Goal: Task Accomplishment & Management: Complete application form

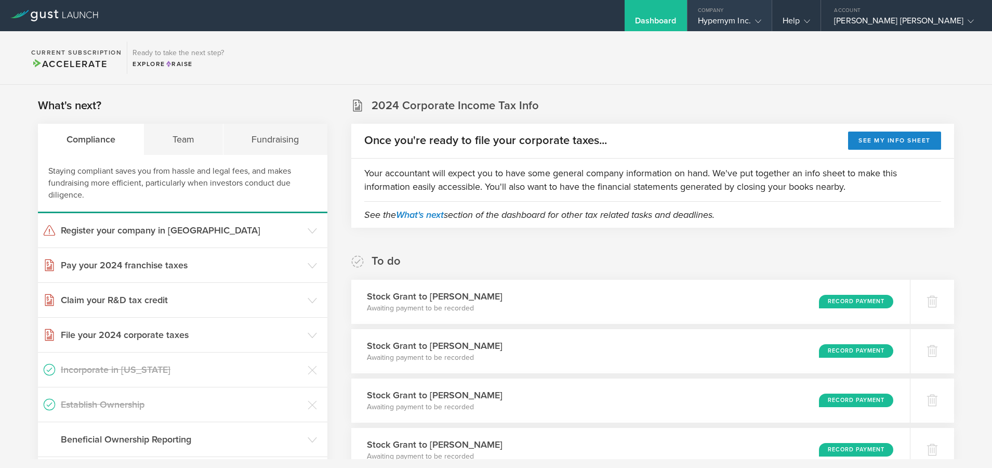
click at [704, 8] on div "Company" at bounding box center [729, 8] width 84 height 16
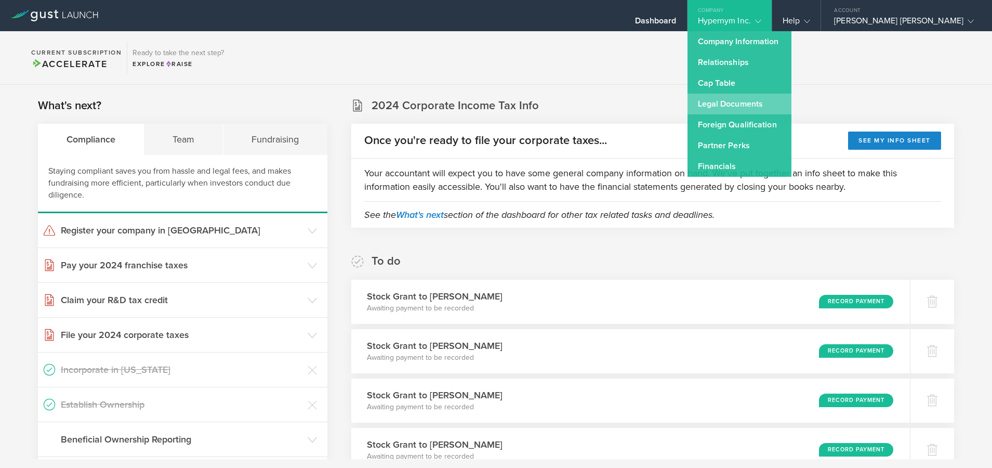
click at [705, 102] on link "Legal Documents" at bounding box center [739, 104] width 104 height 21
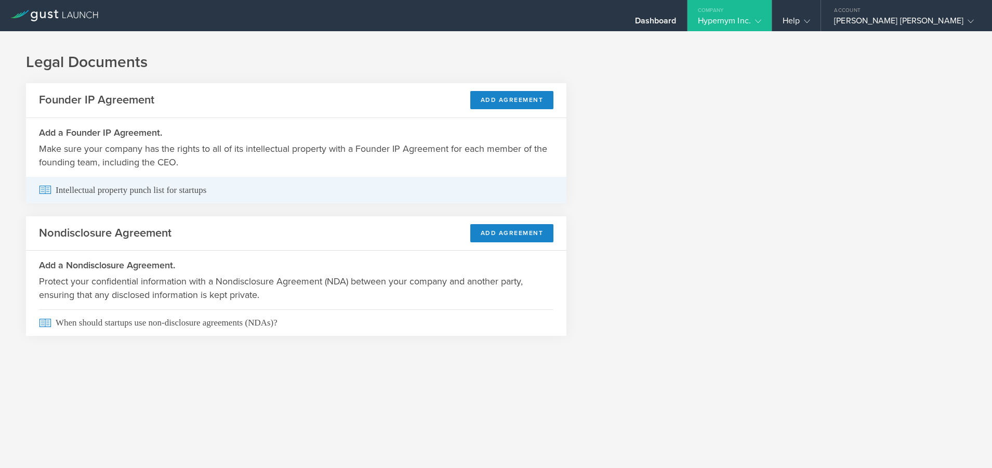
click at [517, 194] on span "Intellectual property punch list for startups" at bounding box center [296, 190] width 514 height 26
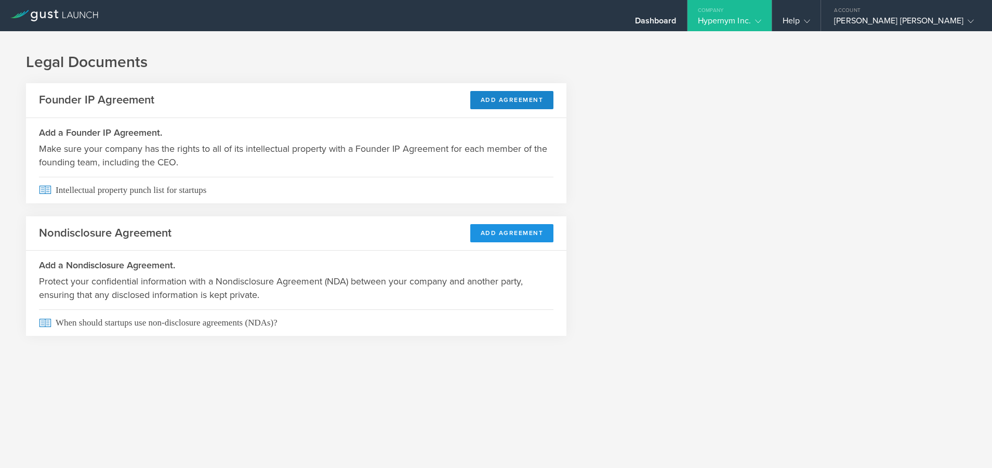
click at [515, 235] on button "Add Agreement" at bounding box center [512, 233] width 84 height 18
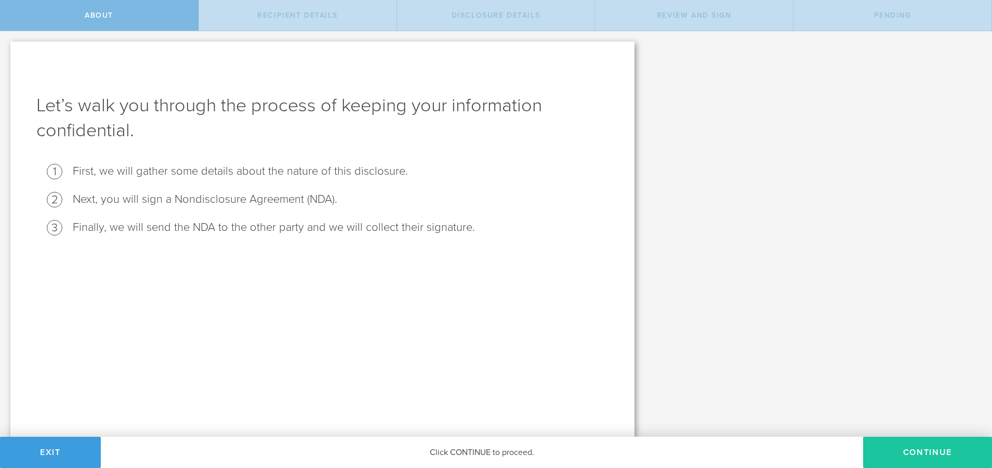
click at [928, 455] on button "Continue" at bounding box center [927, 451] width 129 height 31
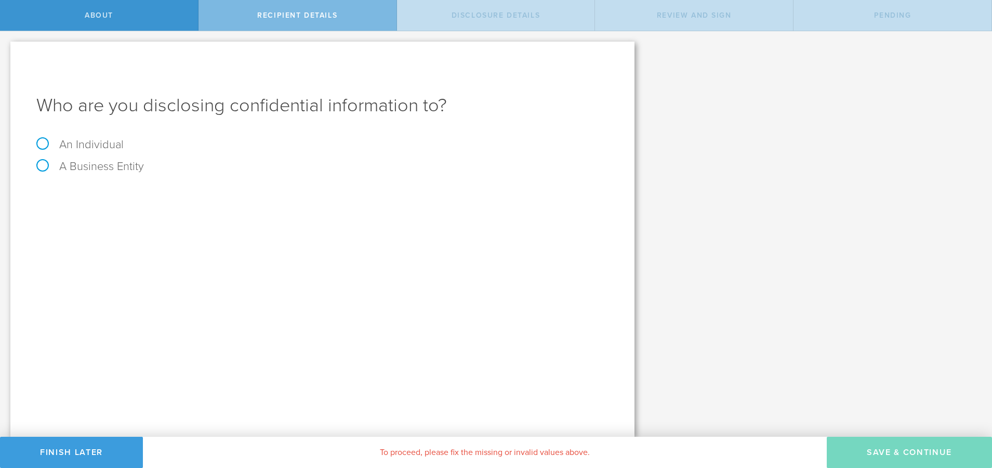
click at [96, 147] on label "An Individual" at bounding box center [79, 145] width 87 height 14
click at [7, 48] on input "An Individual" at bounding box center [3, 39] width 7 height 17
radio input "true"
click at [222, 182] on div "Name The first and last name of the person that you are disclosing confidential…" at bounding box center [322, 192] width 572 height 21
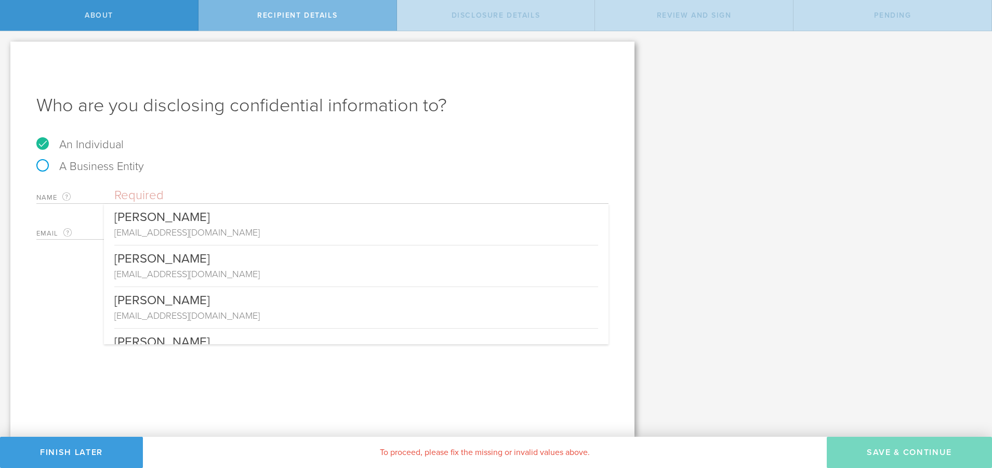
click at [219, 189] on input "text" at bounding box center [361, 196] width 494 height 16
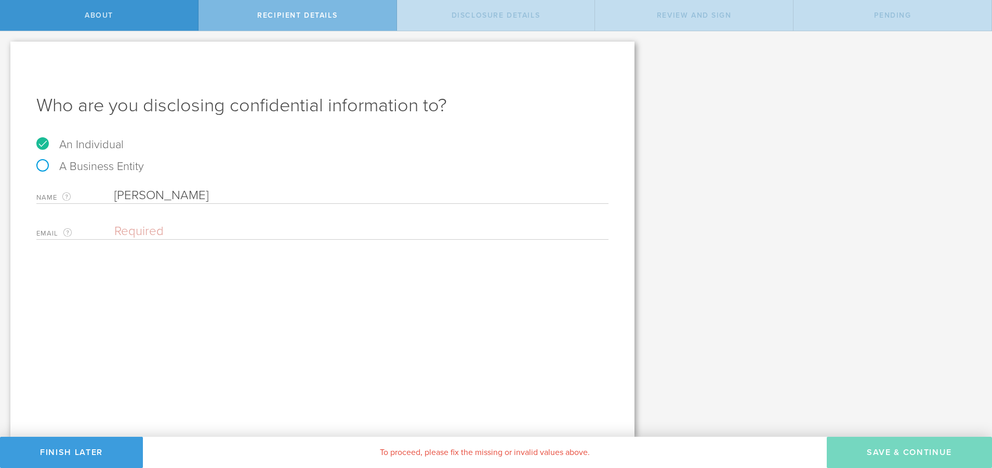
type input "[PERSON_NAME]"
paste input "angela.wtchen@gmail.com schang@openai.com"
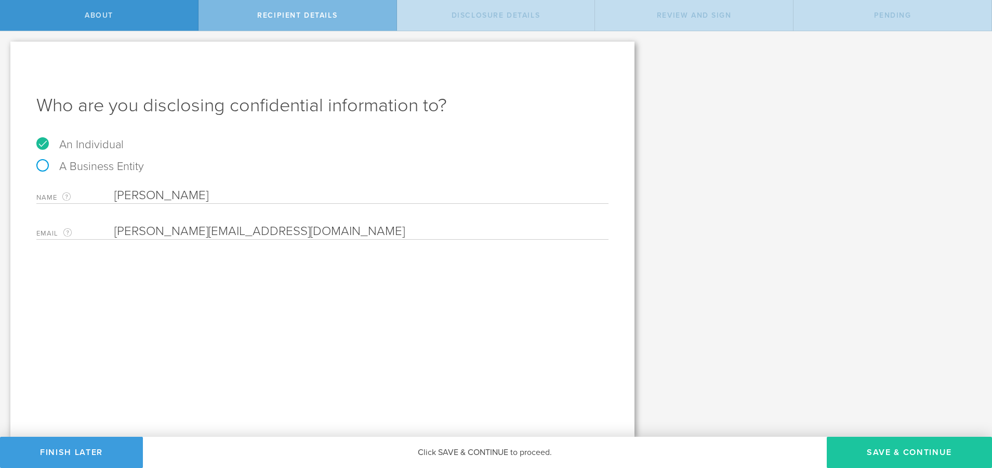
type input "[PERSON_NAME][EMAIL_ADDRESS][DOMAIN_NAME]"
click at [894, 448] on button "Save & Continue" at bounding box center [909, 451] width 165 height 31
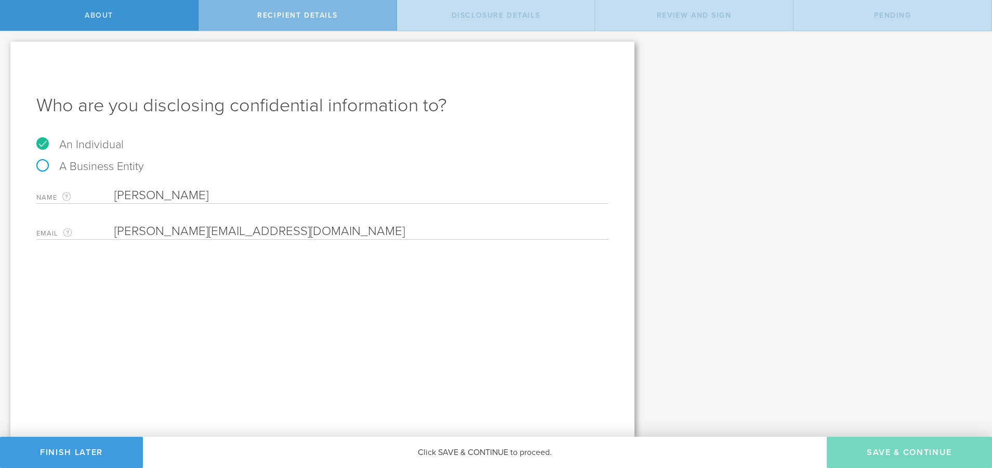
select select "string:5 years"
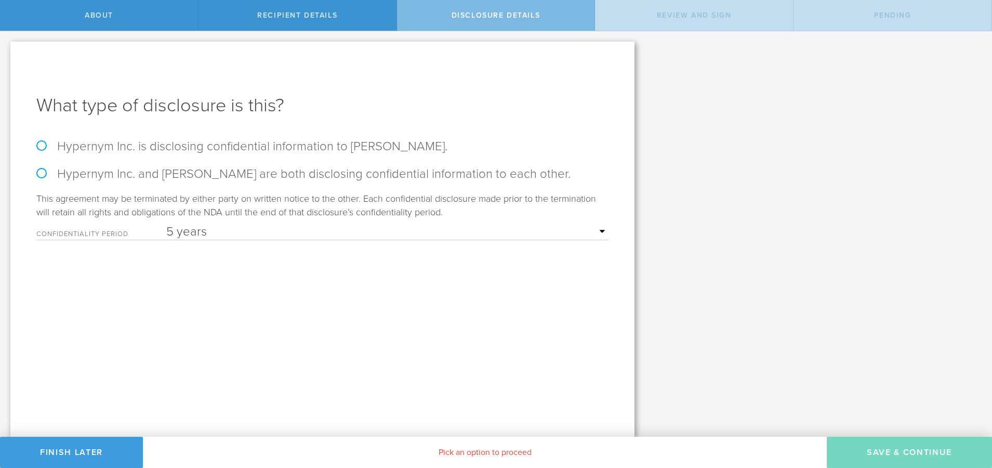
click at [171, 152] on label "Hypernym Inc. is disclosing confidential information to Angela Chen." at bounding box center [322, 146] width 572 height 15
click at [7, 53] on input "Hypernym Inc. is disclosing confidential information to Angela Chen." at bounding box center [3, 42] width 7 height 22
radio input "true"
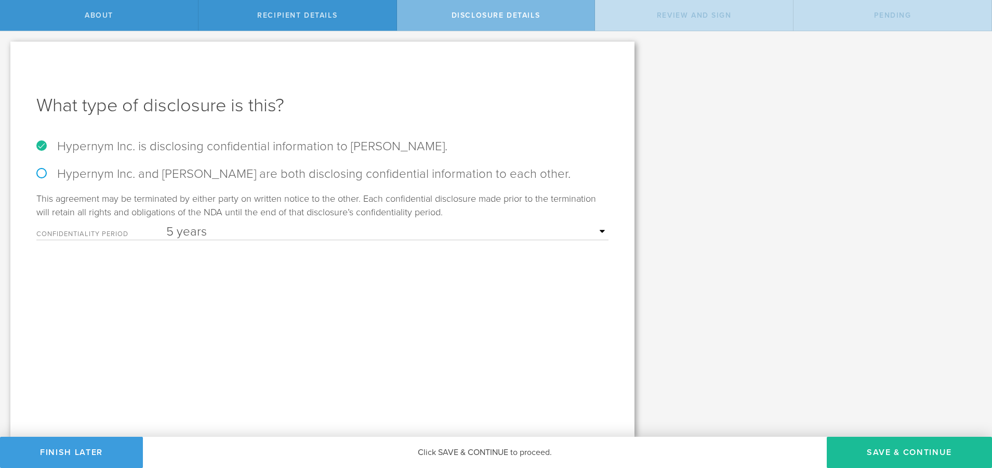
click at [268, 174] on label "Hypernym Inc. and Angela Chen are both disclosing confidential information to e…" at bounding box center [322, 173] width 572 height 15
click at [7, 53] on input "Hypernym Inc. and Angela Chen are both disclosing confidential information to e…" at bounding box center [3, 42] width 7 height 22
radio input "true"
click at [874, 453] on button "Save & Continue" at bounding box center [909, 451] width 165 height 31
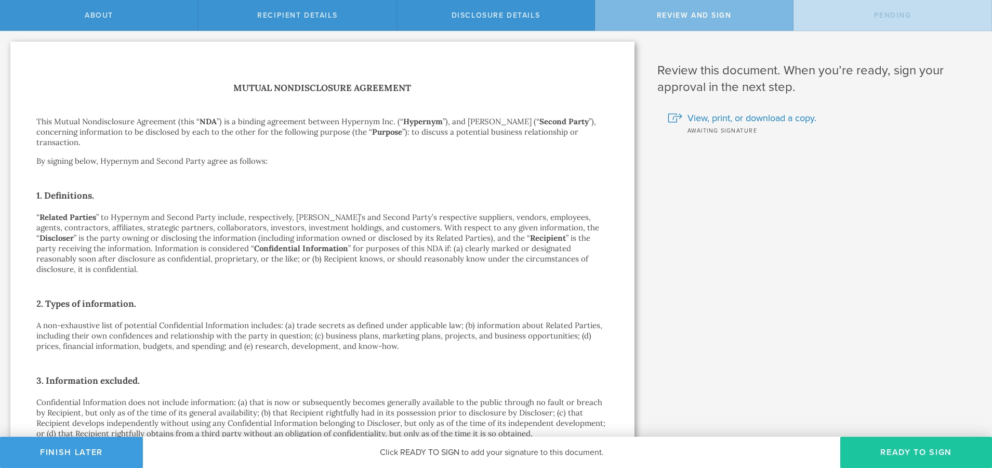
click at [889, 454] on button "Ready to Sign" at bounding box center [916, 451] width 152 height 31
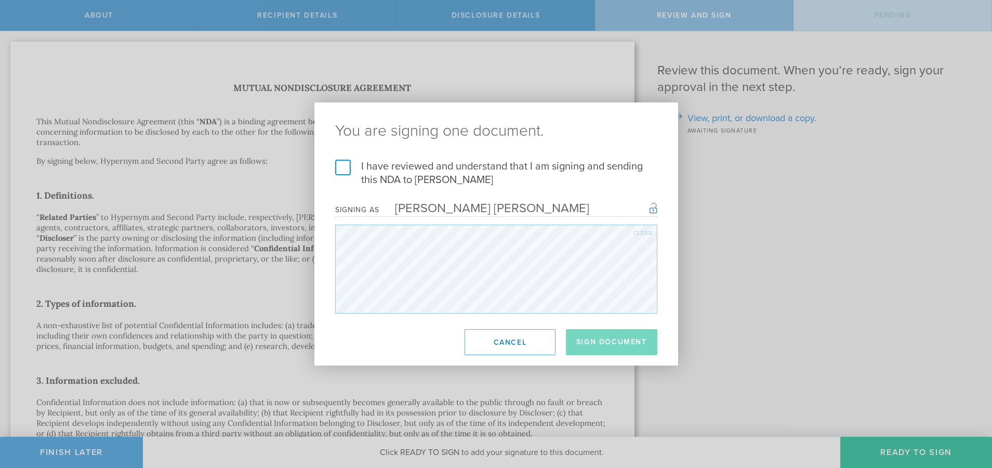
click at [442, 174] on label "I have reviewed and understand that I am signing and sending this NDA to Angela…" at bounding box center [496, 172] width 322 height 27
click at [0, 0] on input "I have reviewed and understand that I am signing and sending this NDA to Angela…" at bounding box center [0, 0] width 0 height 0
click at [586, 334] on button "Sign Document" at bounding box center [611, 342] width 91 height 26
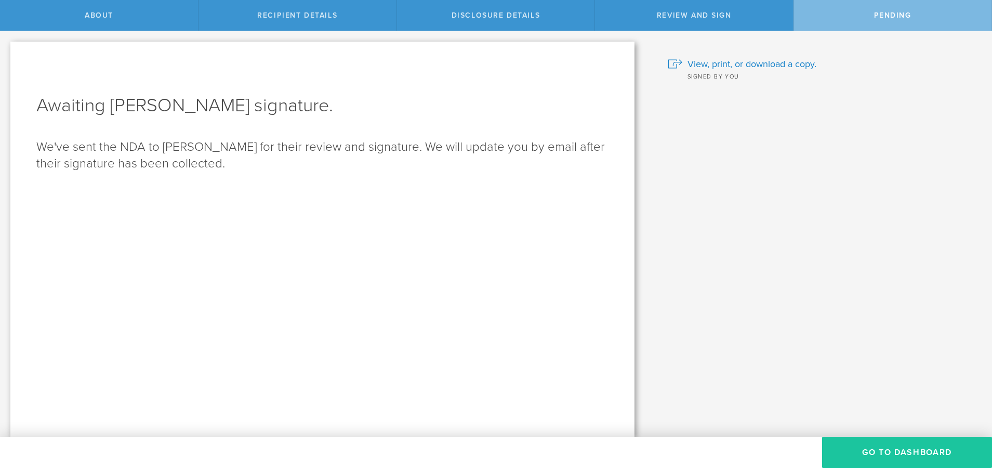
click at [927, 449] on button "Go to dashboard" at bounding box center [907, 451] width 170 height 31
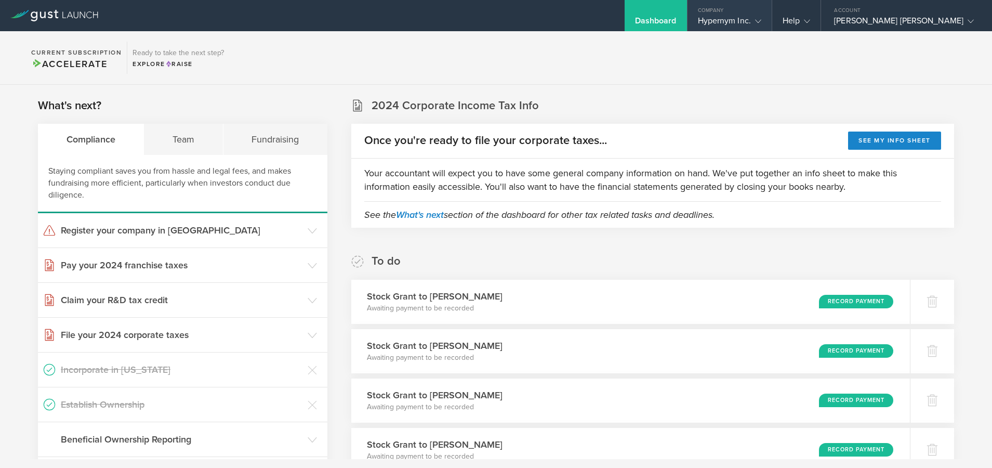
click at [713, 14] on div "Company" at bounding box center [729, 8] width 84 height 16
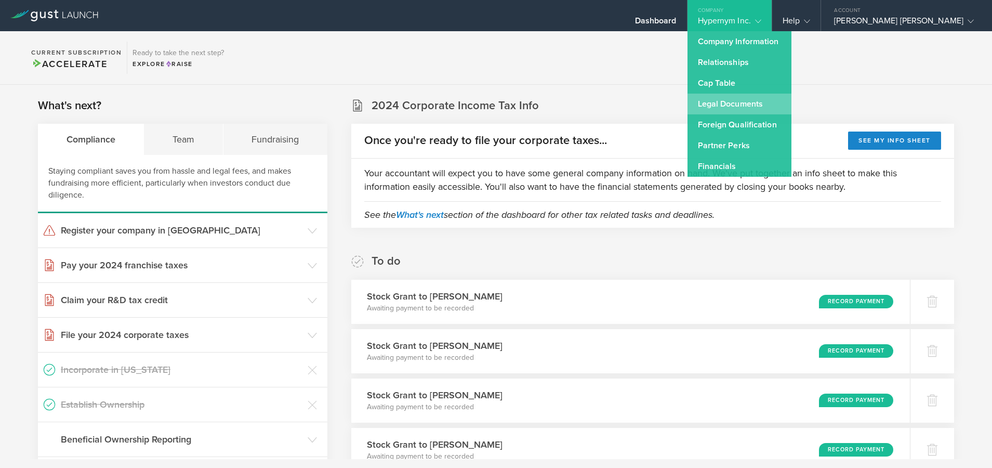
click at [718, 112] on link "Legal Documents" at bounding box center [739, 104] width 104 height 21
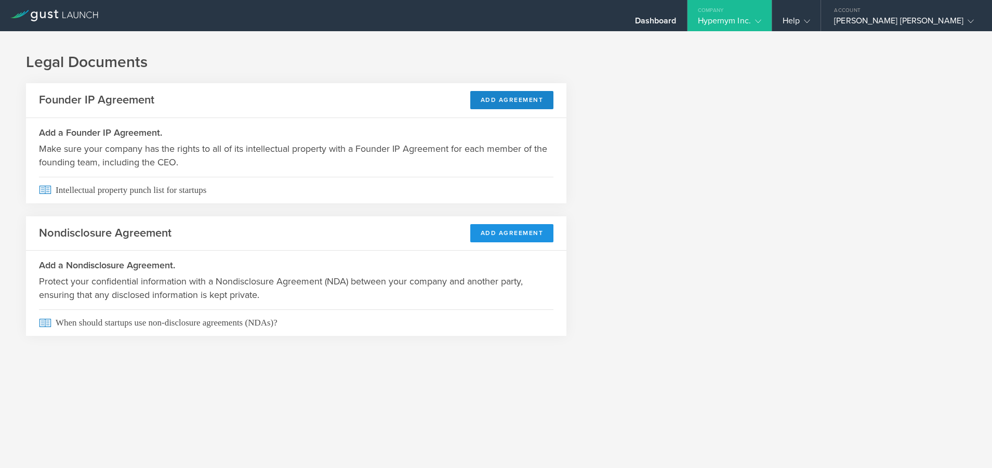
click at [498, 235] on button "Add Agreement" at bounding box center [512, 233] width 84 height 18
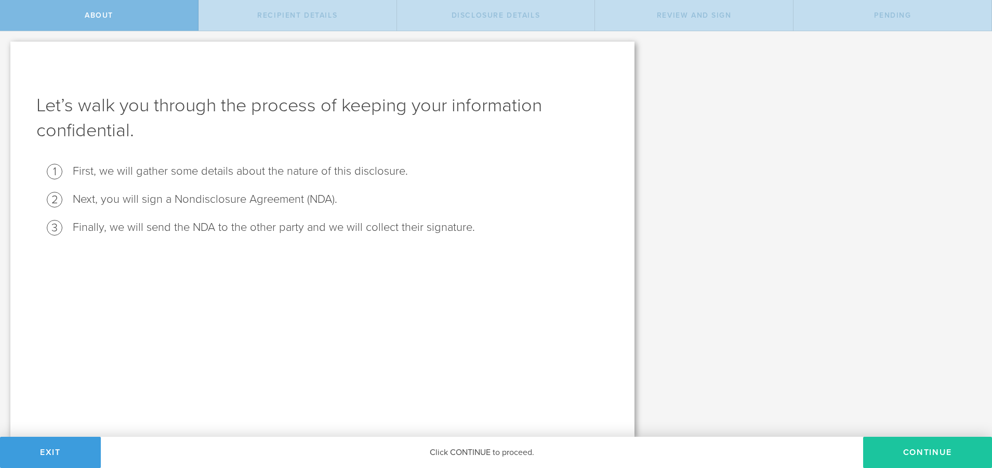
click at [960, 454] on button "Continue" at bounding box center [927, 451] width 129 height 31
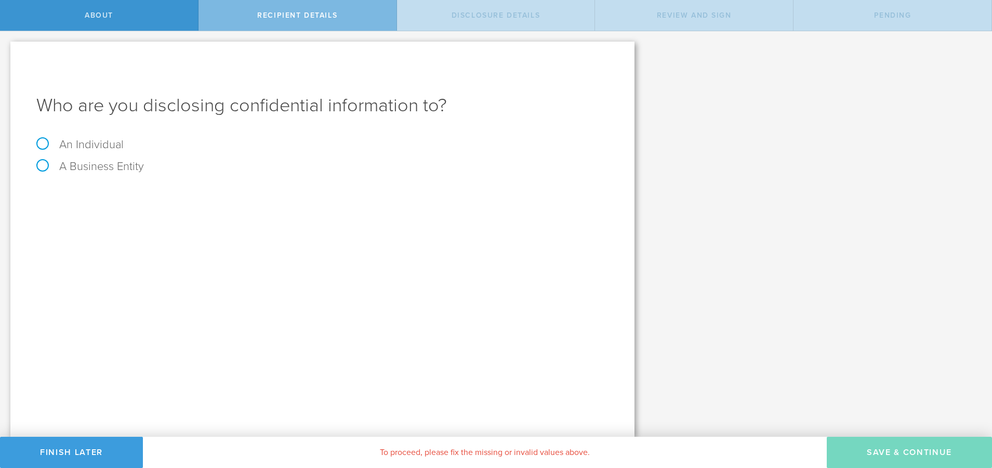
click at [94, 167] on label "A Business Entity" at bounding box center [90, 166] width 108 height 14
click at [7, 48] on input "A Business Entity" at bounding box center [3, 39] width 7 height 17
radio input "true"
click at [94, 142] on label "An Individual" at bounding box center [79, 145] width 87 height 14
click at [7, 48] on input "An Individual" at bounding box center [3, 39] width 7 height 17
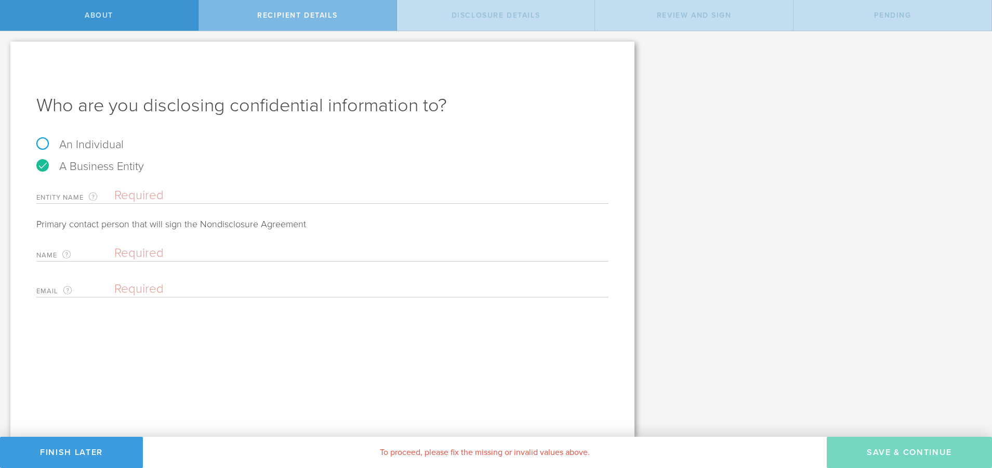
radio input "true"
click at [185, 195] on input "text" at bounding box center [361, 196] width 494 height 16
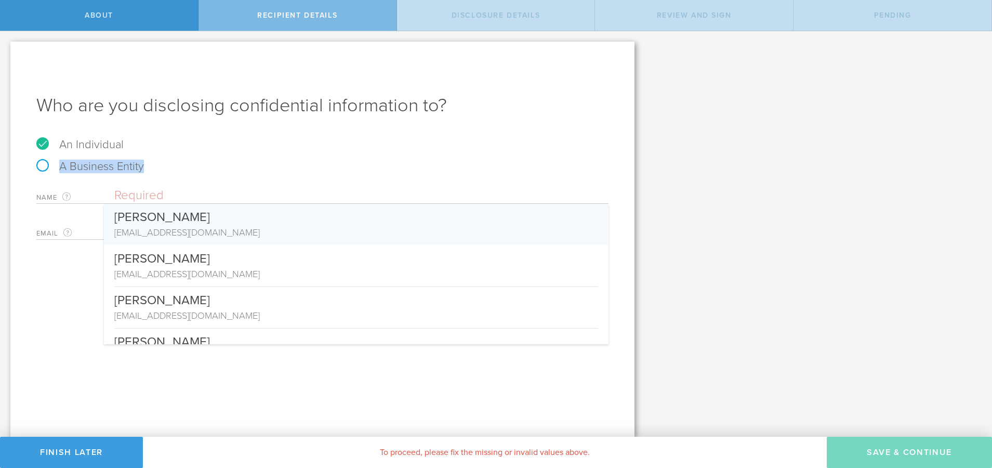
click at [228, 151] on form "An Individual A Business Entity Name The first and last name of the person that…" at bounding box center [322, 189] width 572 height 101
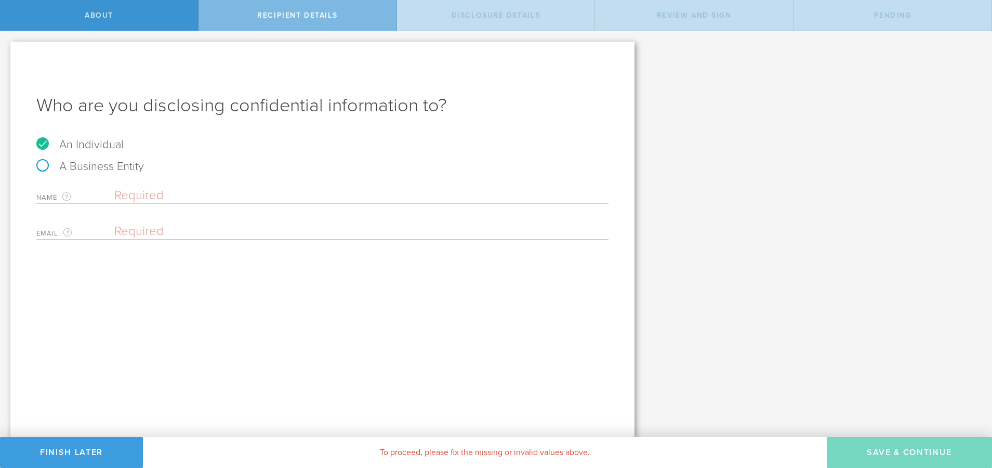
click at [148, 234] on input "email" at bounding box center [358, 231] width 489 height 16
click at [218, 187] on div "Name The first and last name of the person that you are disclosing confidential…" at bounding box center [322, 192] width 572 height 21
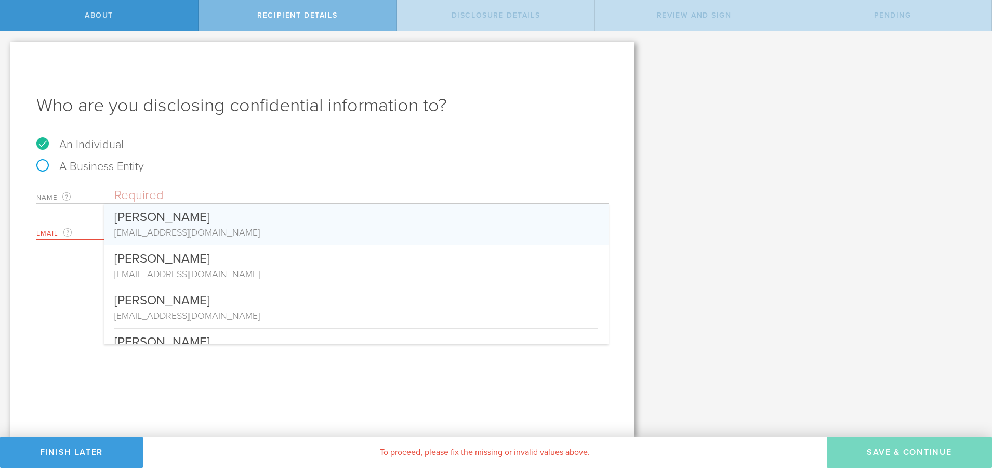
click at [223, 192] on input "text" at bounding box center [361, 196] width 494 height 16
click at [421, 144] on div "An Individual" at bounding box center [322, 150] width 572 height 22
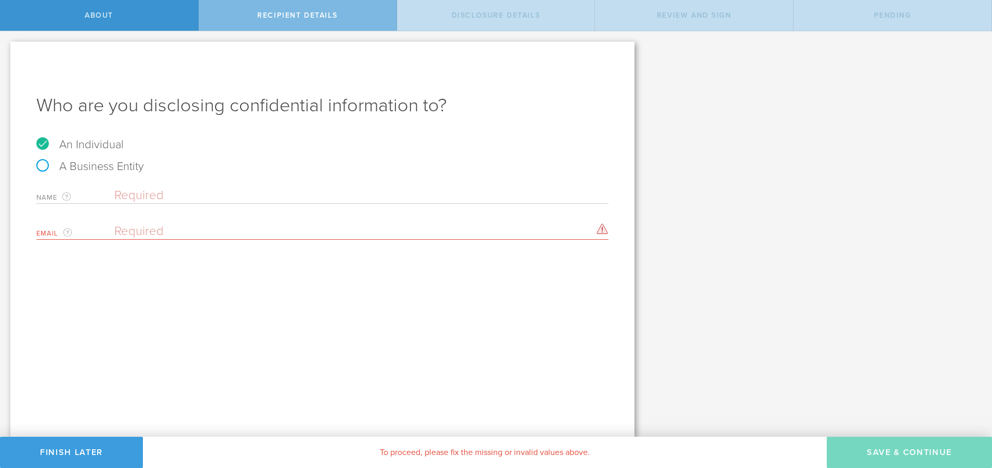
drag, startPoint x: 59, startPoint y: 312, endPoint x: 173, endPoint y: 236, distance: 136.5
click at [68, 303] on div "Who are you disclosing confidential information to? An Individual A Business En…" at bounding box center [322, 239] width 624 height 395
click at [229, 215] on div "Name The first and last name of the person that you are disclosing confidential…" at bounding box center [322, 210] width 572 height 57
click at [224, 233] on input "email" at bounding box center [358, 231] width 489 height 16
paste input "angela.wtchen@gmail.com schang@openai.com"
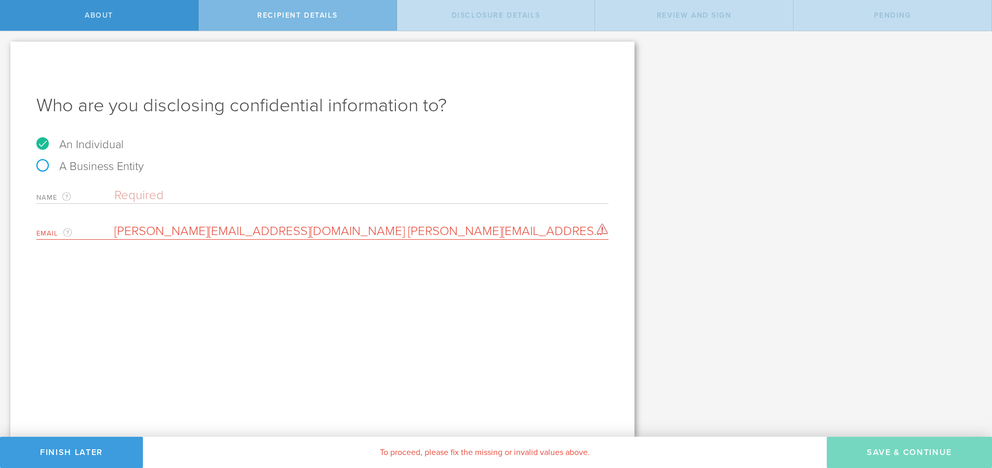
click at [270, 230] on input "angela.wtchen@gmail.com schang@openai.com" at bounding box center [358, 231] width 489 height 16
click at [257, 240] on div "Who are you disclosing confidential information to? An Individual A Business En…" at bounding box center [322, 239] width 624 height 395
click at [259, 227] on input "angela.wtchen@gmail.com schang@openai.com" at bounding box center [358, 231] width 489 height 16
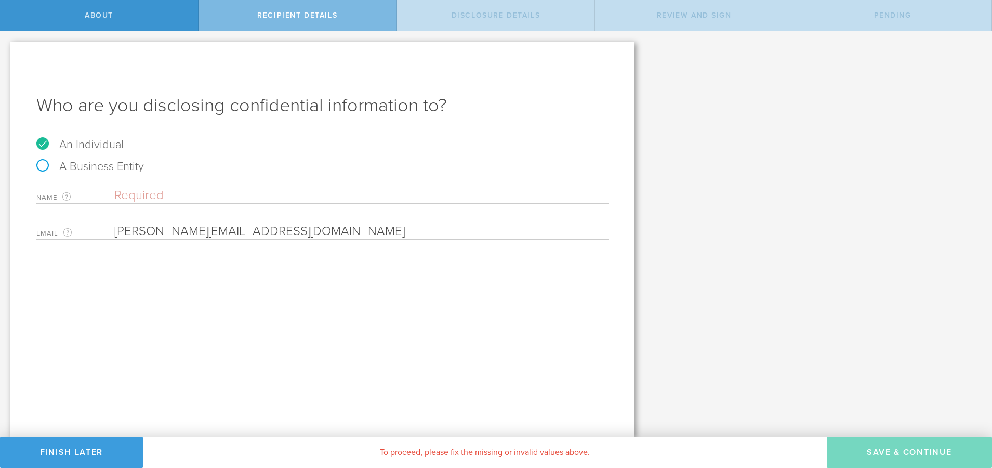
type input "schang@openai.com"
click at [286, 232] on input "schang@openai.com" at bounding box center [358, 231] width 489 height 16
click at [263, 187] on div "Name The first and last name of the person that you are disclosing confidential…" at bounding box center [322, 192] width 572 height 21
click at [272, 198] on input "text" at bounding box center [361, 196] width 494 height 16
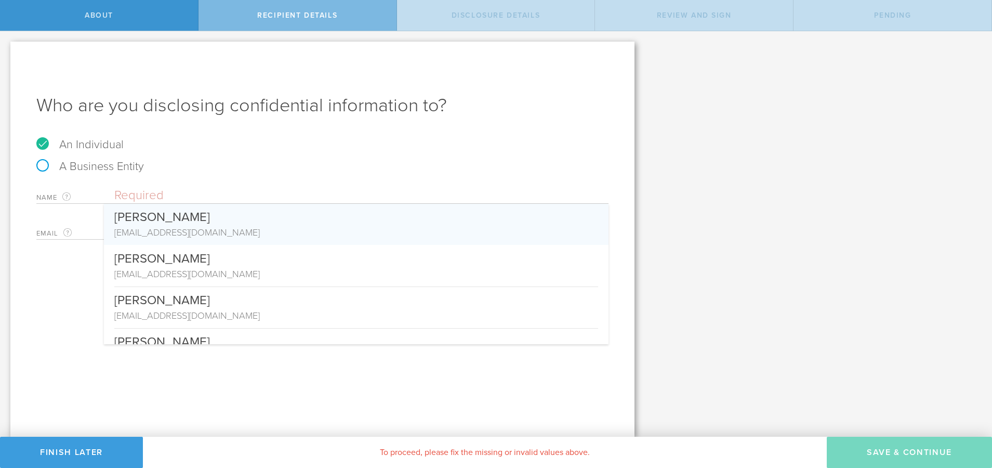
paste input "shunpochang@gmail.com"
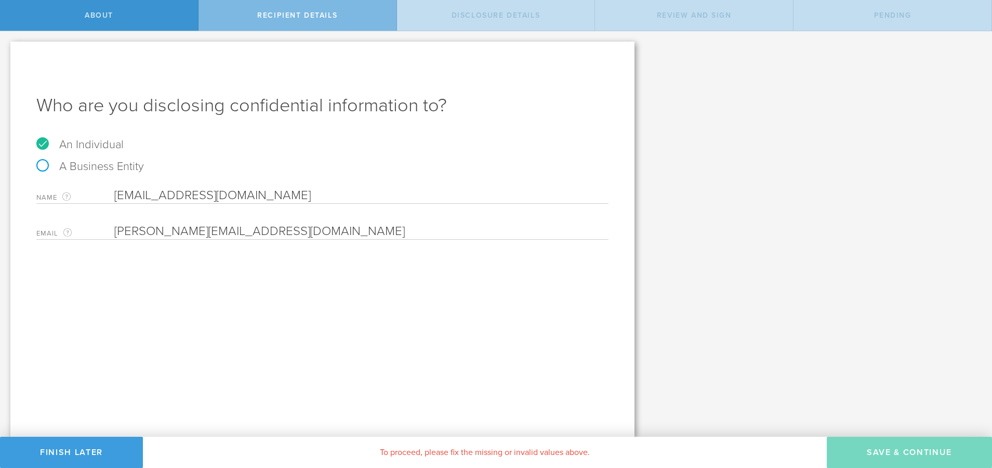
type input "shunpochang@gmail.com"
click at [244, 230] on input "email" at bounding box center [358, 231] width 489 height 16
paste input "shunpochang@gmail.com"
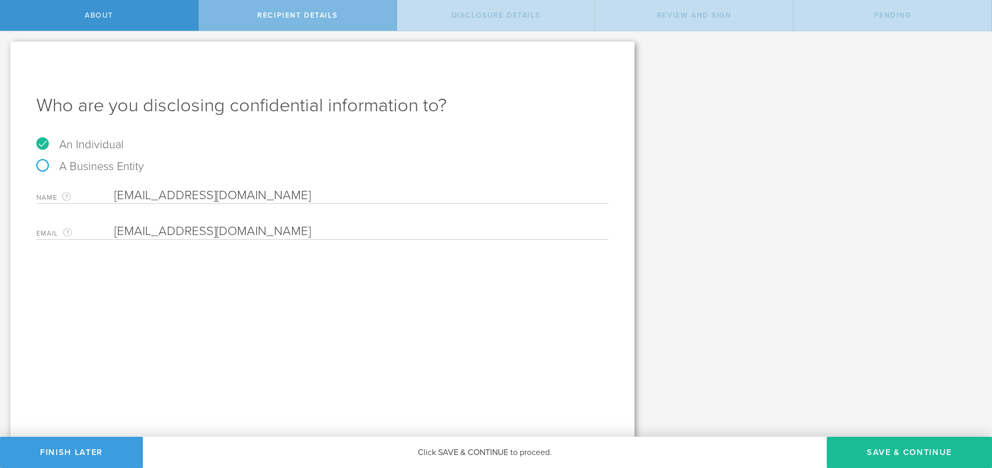
type input "shunpochang@gmail.com"
click at [264, 189] on input "shunpochang@gmail.com" at bounding box center [361, 196] width 494 height 16
click at [283, 196] on input "shunpochang@gmail.com" at bounding box center [361, 196] width 494 height 16
click at [168, 195] on input "shunpochang@gmail.com" at bounding box center [361, 196] width 494 height 16
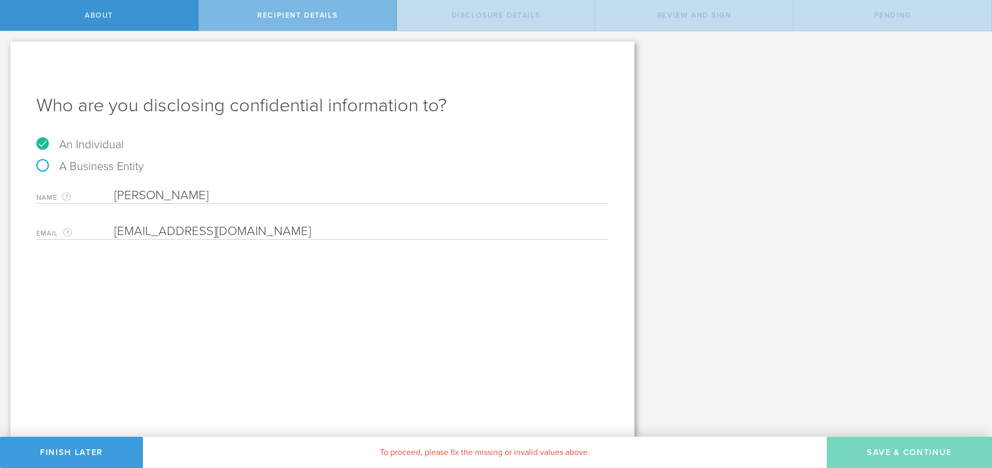
type input "Shunpo Chang"
click at [368, 222] on div "Email The email address of the person that you are disclosing confidential info…" at bounding box center [322, 228] width 572 height 21
click at [365, 229] on input "email" at bounding box center [358, 231] width 489 height 16
paste input "shunpochang@gmail.com"
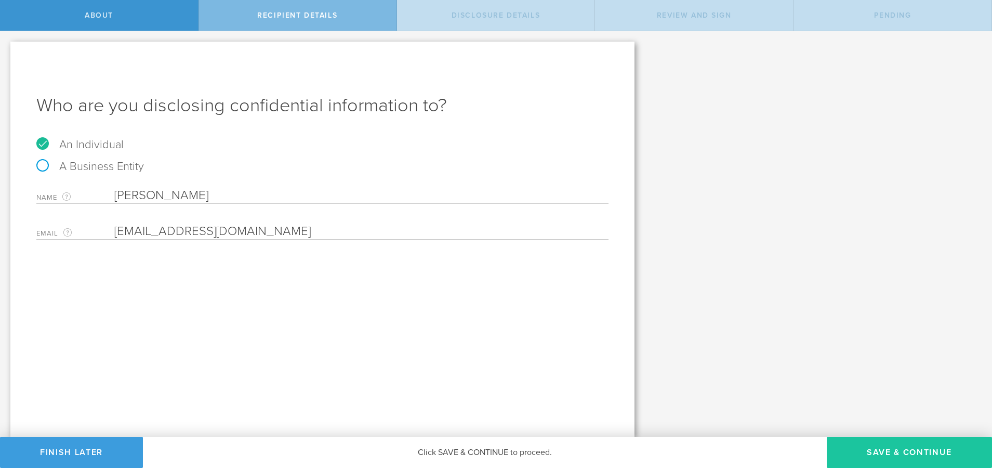
type input "shunpochang@gmail.com"
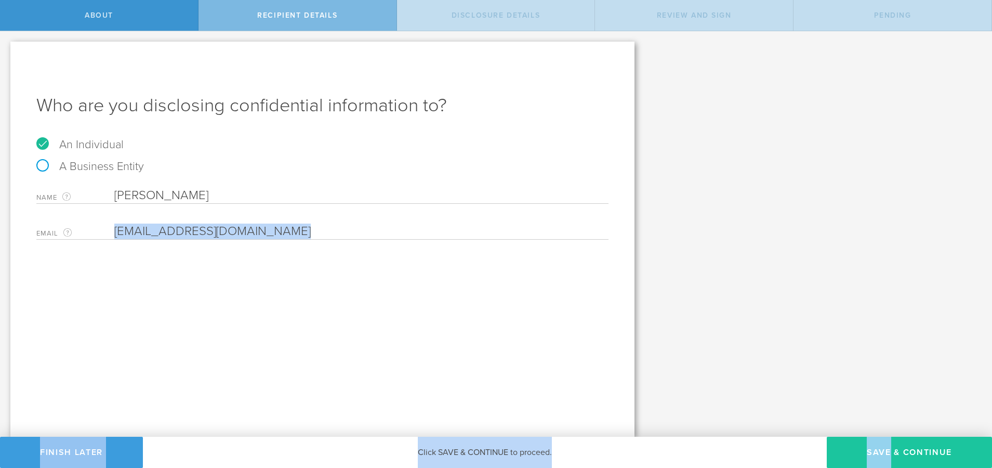
click at [892, 31] on div "About Recipient details Disclosure details Review and sign Pending Let’s walk y…" at bounding box center [496, 15] width 992 height 31
click at [892, 442] on button "Save & Continue" at bounding box center [909, 451] width 165 height 31
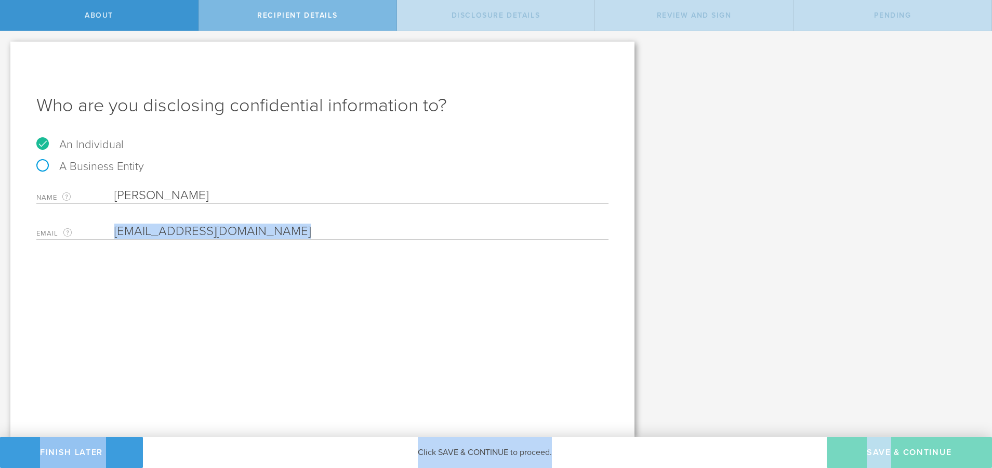
select select "string:5 years"
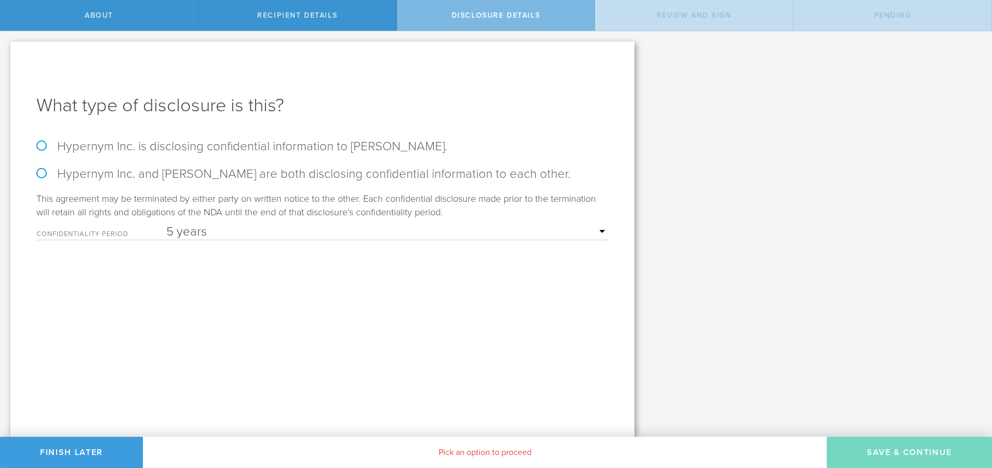
click at [104, 161] on form "Hypernym Inc. is disclosing confidential information to Shunpo Chang. Hypernym …" at bounding box center [322, 189] width 572 height 101
click at [107, 174] on label "Hypernym Inc. and Shunpo Chang are both disclosing confidential information to …" at bounding box center [322, 173] width 572 height 15
click at [7, 53] on input "Hypernym Inc. and Shunpo Chang are both disclosing confidential information to …" at bounding box center [3, 42] width 7 height 22
radio input "true"
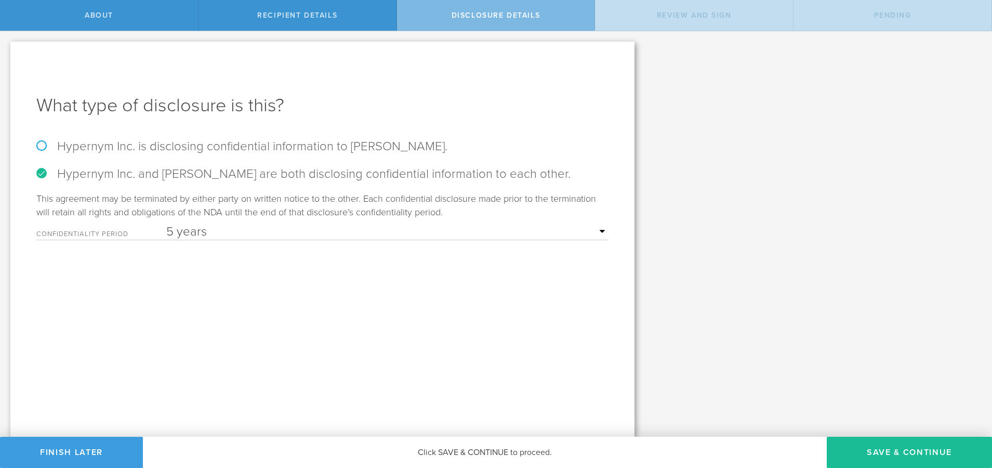
drag, startPoint x: 870, startPoint y: 423, endPoint x: 872, endPoint y: 431, distance: 8.6
click at [870, 423] on div "Let’s walk you through the process of keeping your information confidential. Fi…" at bounding box center [496, 233] width 992 height 405
click at [874, 442] on button "Save & Continue" at bounding box center [909, 451] width 165 height 31
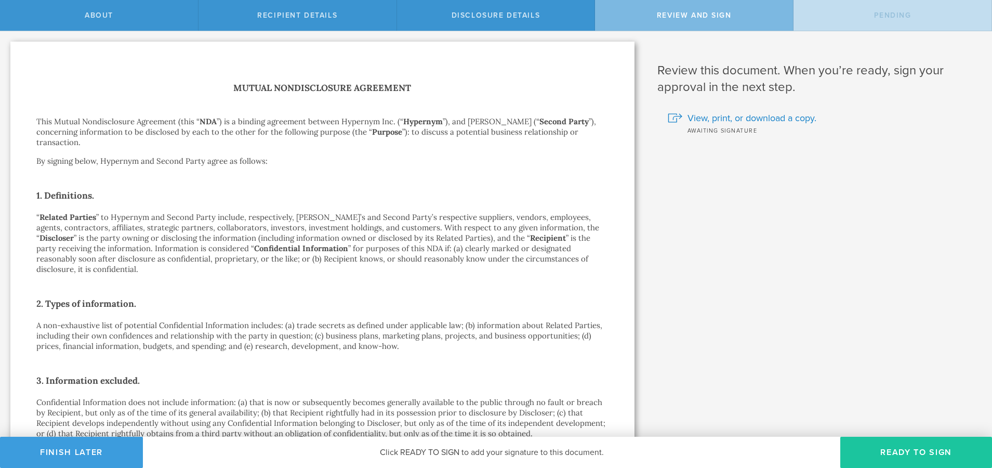
click at [892, 448] on button "Ready to Sign" at bounding box center [916, 451] width 152 height 31
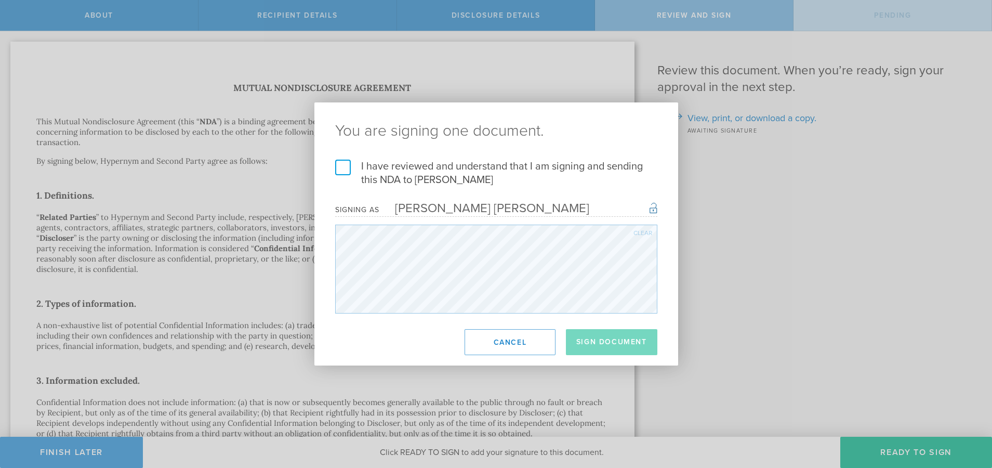
click at [416, 169] on label "I have reviewed and understand that I am signing and sending this NDA to Shunpo…" at bounding box center [496, 172] width 322 height 27
click at [0, 0] on input "I have reviewed and understand that I am signing and sending this NDA to Shunpo…" at bounding box center [0, 0] width 0 height 0
click at [597, 342] on button "Sign Document" at bounding box center [611, 342] width 91 height 26
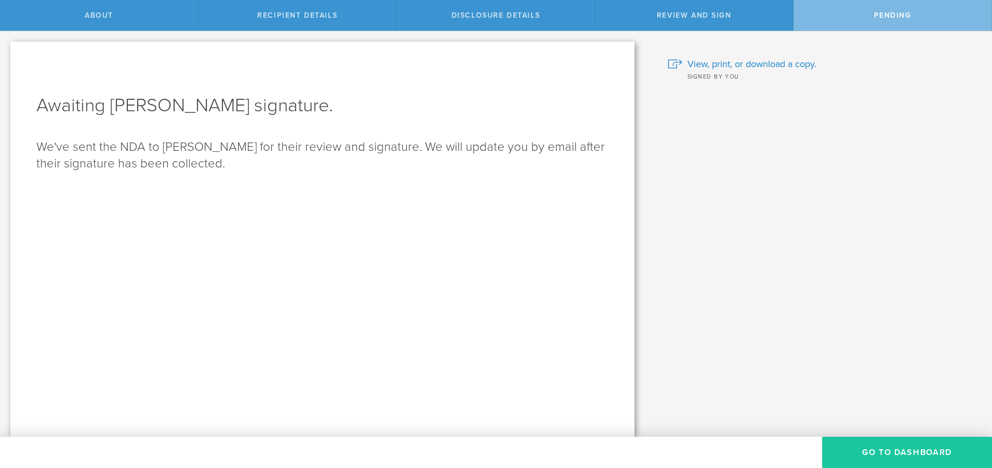
click at [863, 441] on button "Go to dashboard" at bounding box center [907, 451] width 170 height 31
